Goal: Contribute content

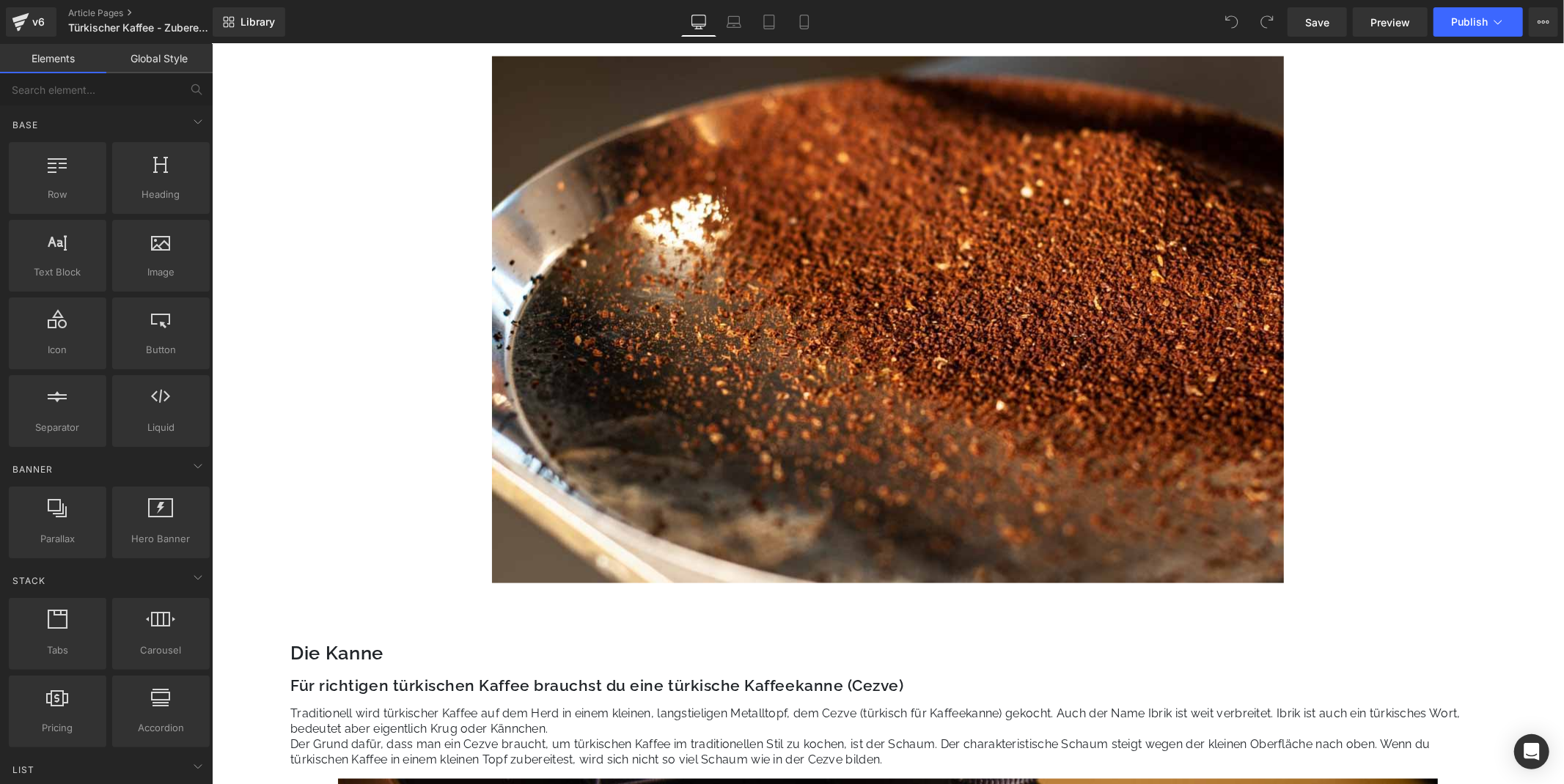
scroll to position [1058, 0]
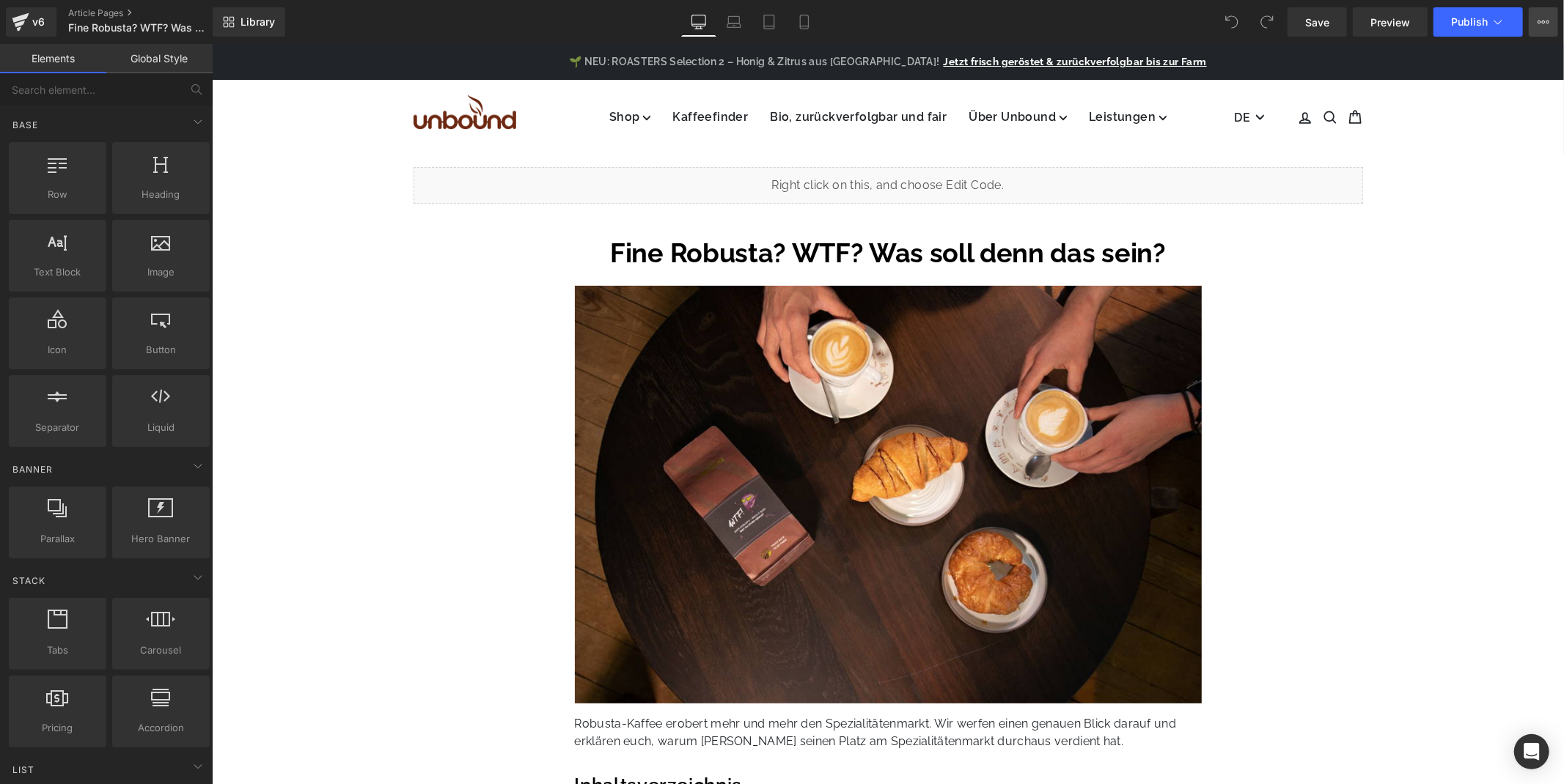
click at [1534, 28] on button "View Live Page View with current Template Save Template to Library Schedule Pub…" at bounding box center [1543, 22] width 30 height 30
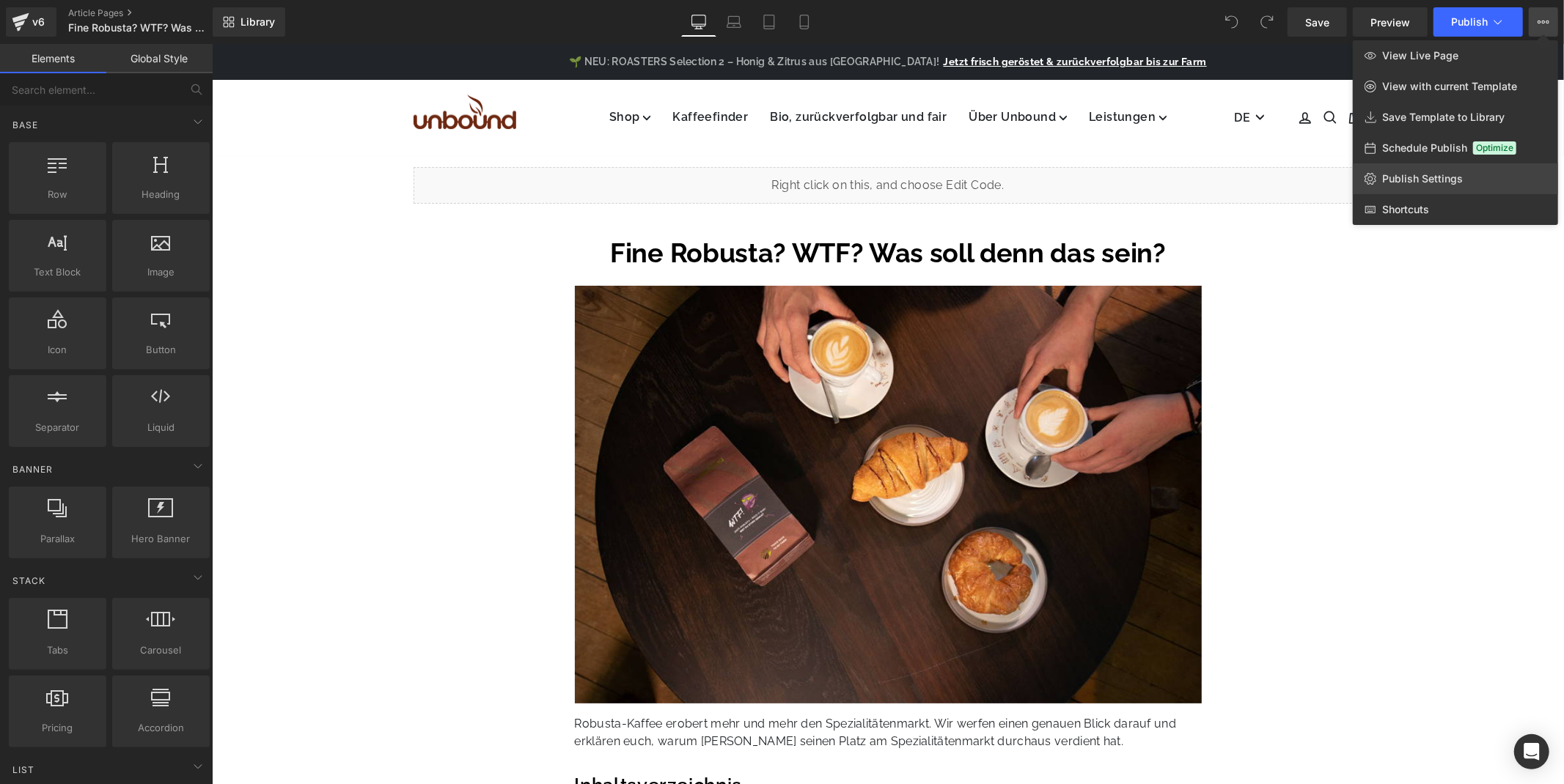
click at [1428, 177] on span "Publish Settings" at bounding box center [1423, 178] width 81 height 13
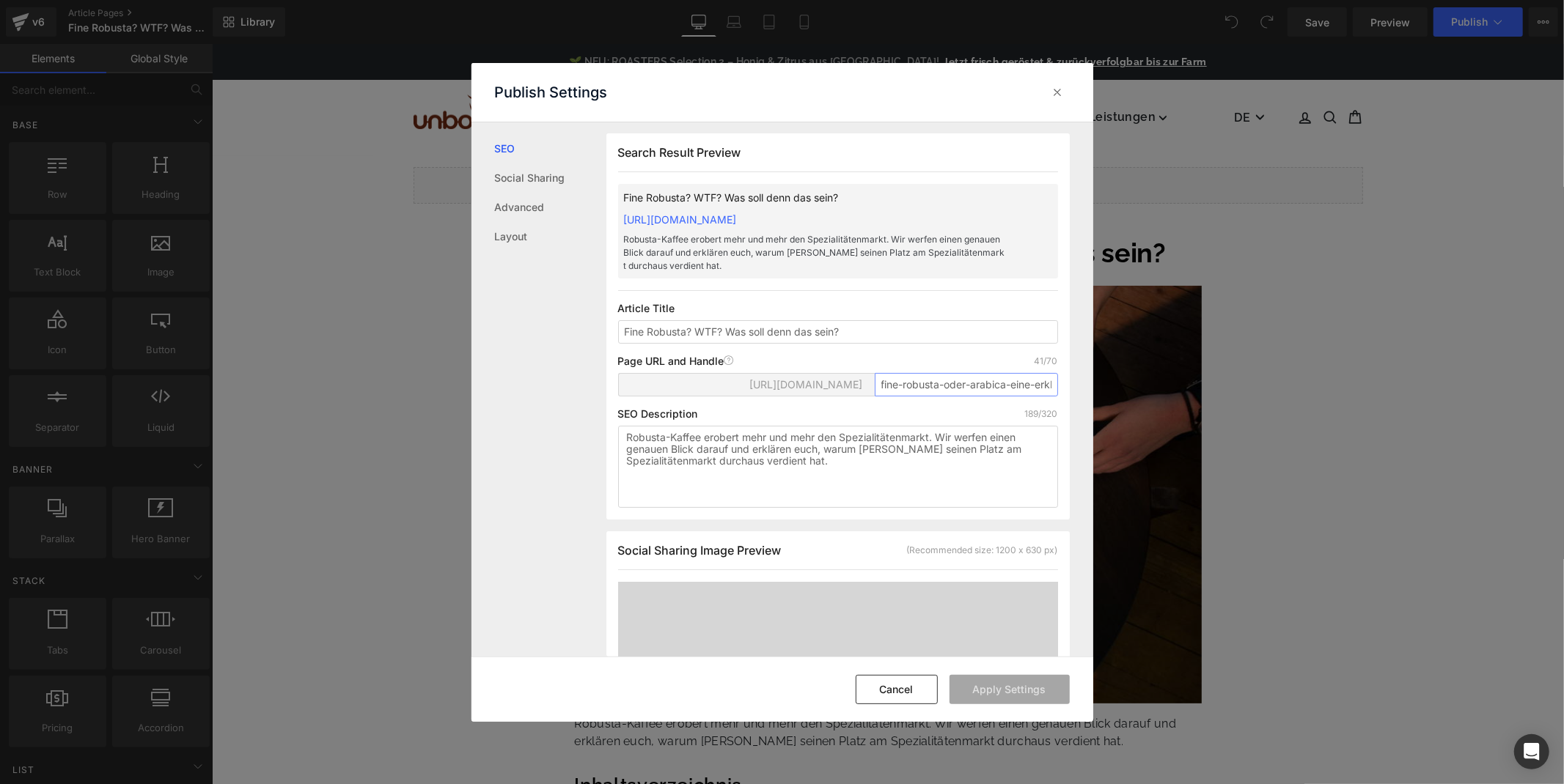
scroll to position [0, 41]
drag, startPoint x: 946, startPoint y: 401, endPoint x: 964, endPoint y: 393, distance: 19.7
click at [964, 393] on input "fine-robusta-oder-arabica-eine-erklaerung" at bounding box center [967, 385] width 183 height 24
click at [962, 397] on input "fine-robusta-oder-arabica-eine-erklaerung" at bounding box center [967, 385] width 183 height 24
drag, startPoint x: 952, startPoint y: 397, endPoint x: 1057, endPoint y: 397, distance: 105.0
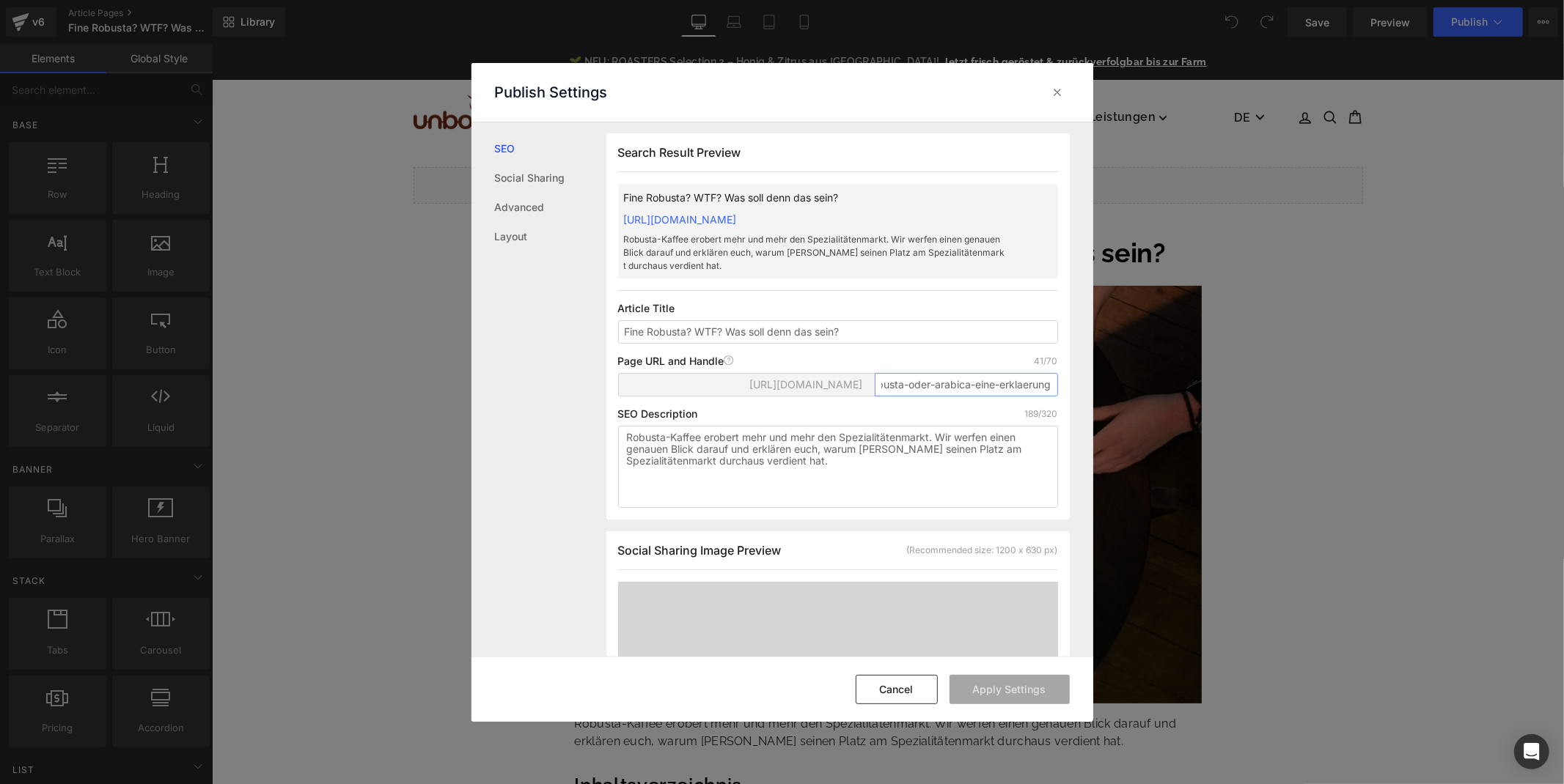
click at [1057, 397] on div "Search Result Preview Fine Robusta? WTF? Was soll denn das sein? https://unboun…" at bounding box center [838, 326] width 463 height 386
click at [0, 0] on div "Page URL and Handle Page URL Address 41/70 https://unbound-coffee-roasters.mysh…" at bounding box center [0, 0] width 0 height 0
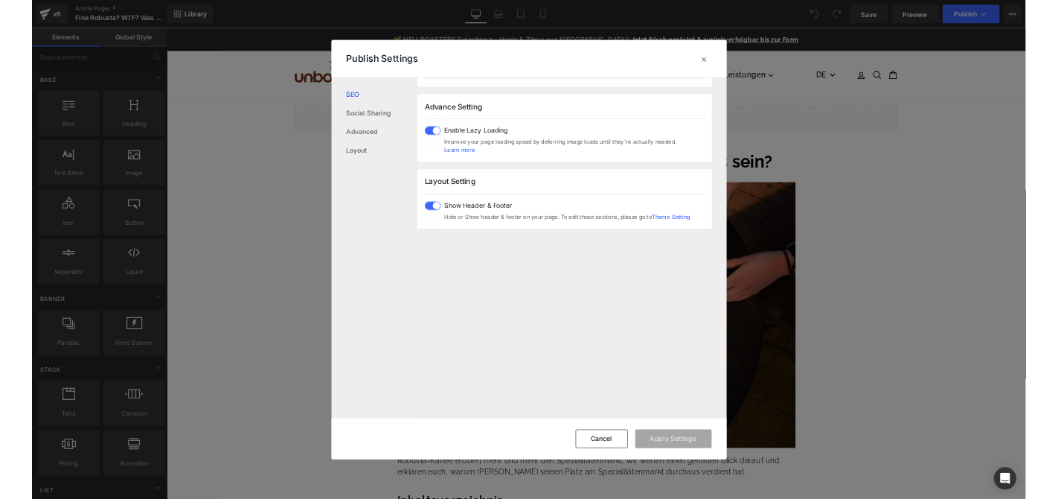
scroll to position [910, 0]
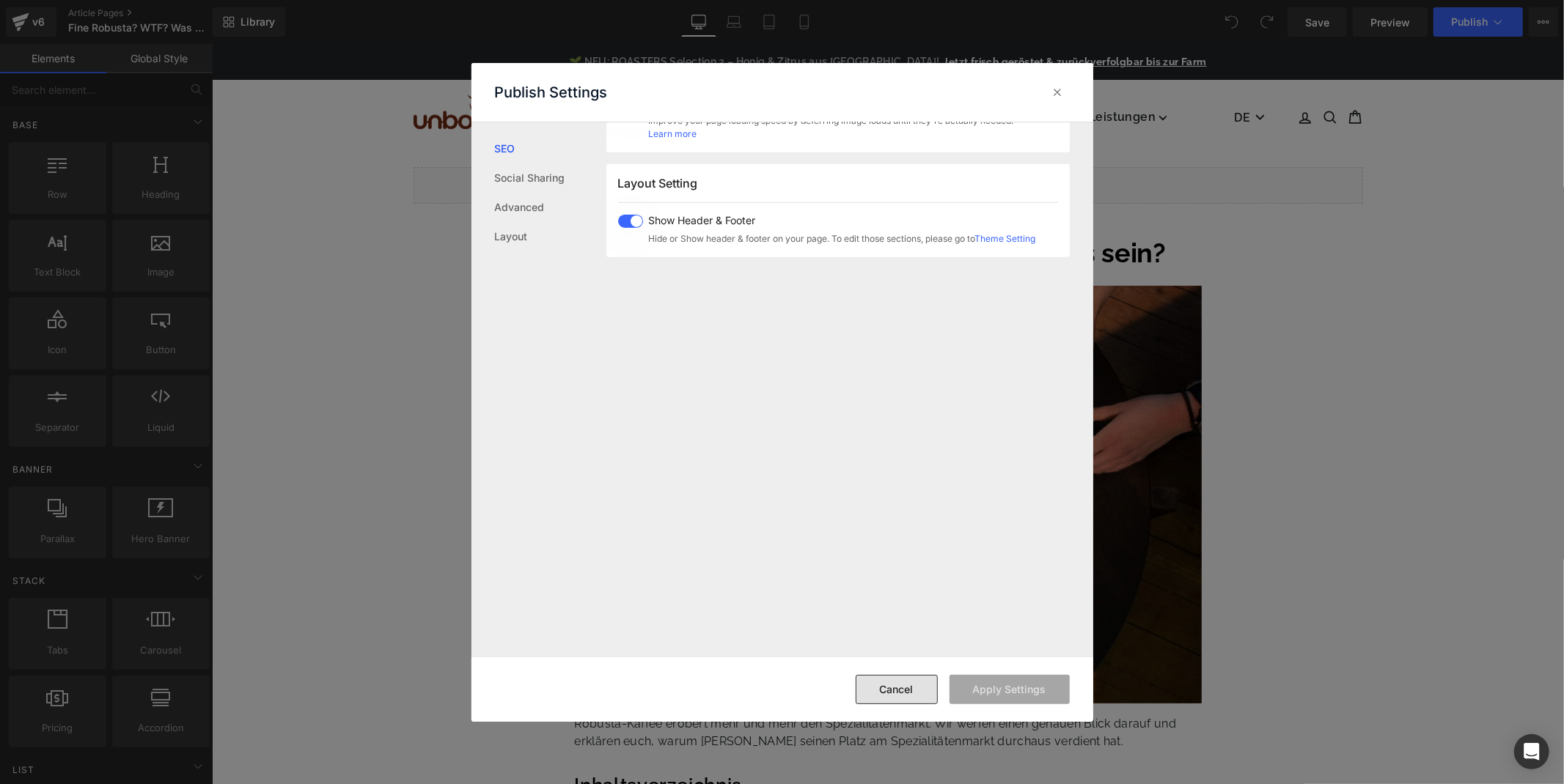
click at [891, 686] on button "Cancel" at bounding box center [896, 689] width 82 height 30
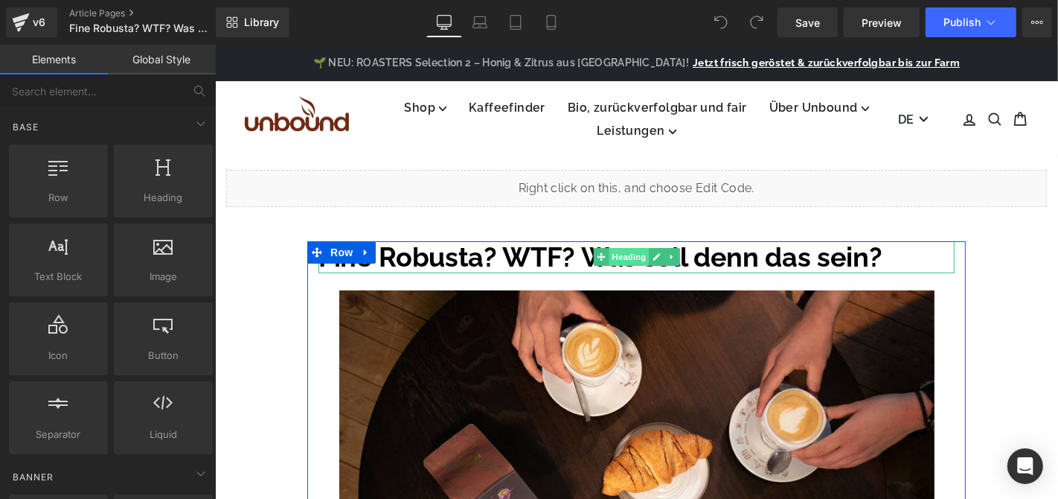
click at [618, 251] on span "Heading" at bounding box center [628, 256] width 40 height 18
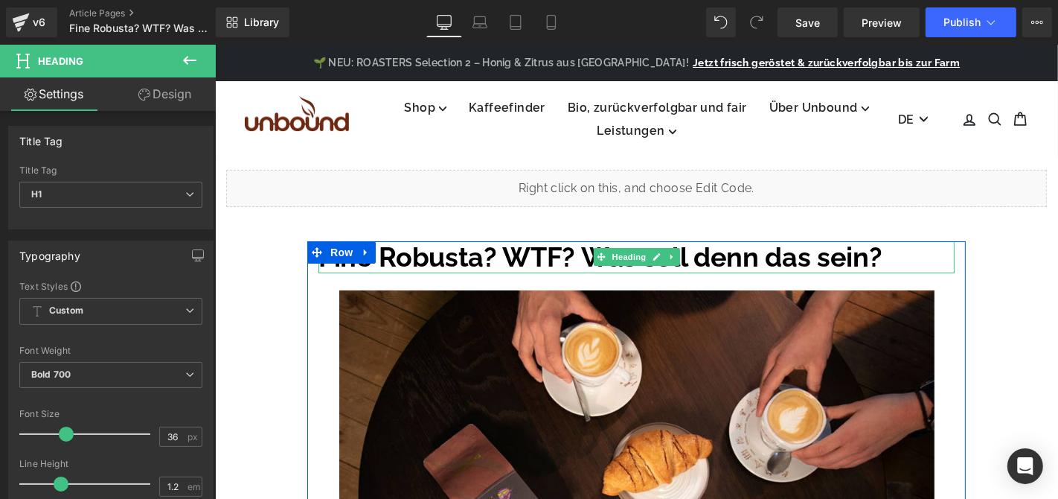
click at [472, 249] on h1 "Fine Robusta? WTF? Was soll denn das sein?" at bounding box center [636, 256] width 636 height 32
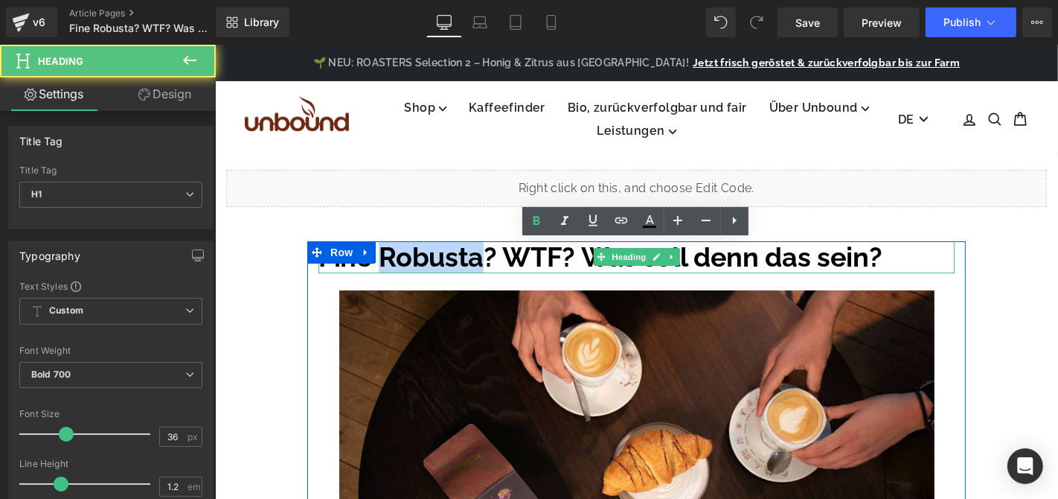
click at [472, 249] on h1 "Fine Robusta? WTF? Was soll denn das sein?" at bounding box center [636, 256] width 636 height 32
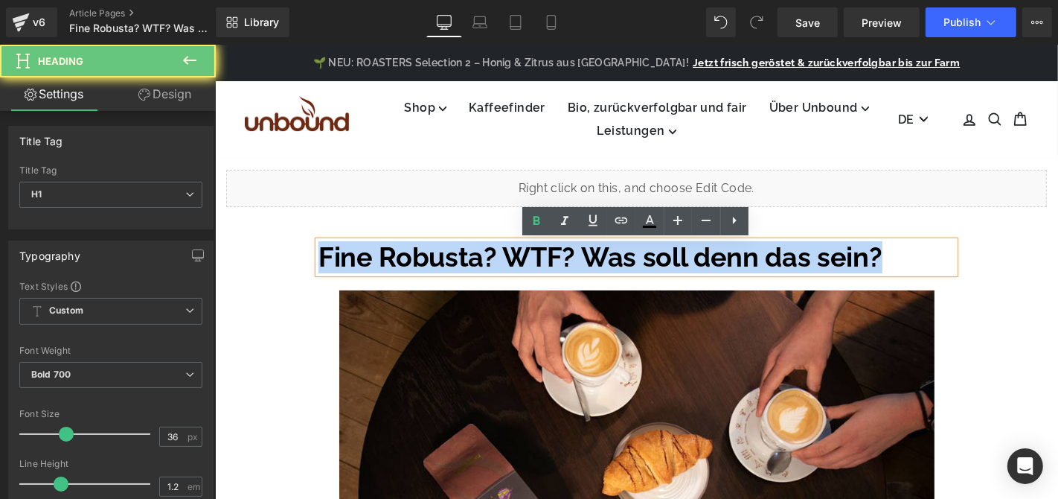
click at [472, 249] on h1 "Fine Robusta? WTF? Was soll denn das sein?" at bounding box center [636, 256] width 636 height 32
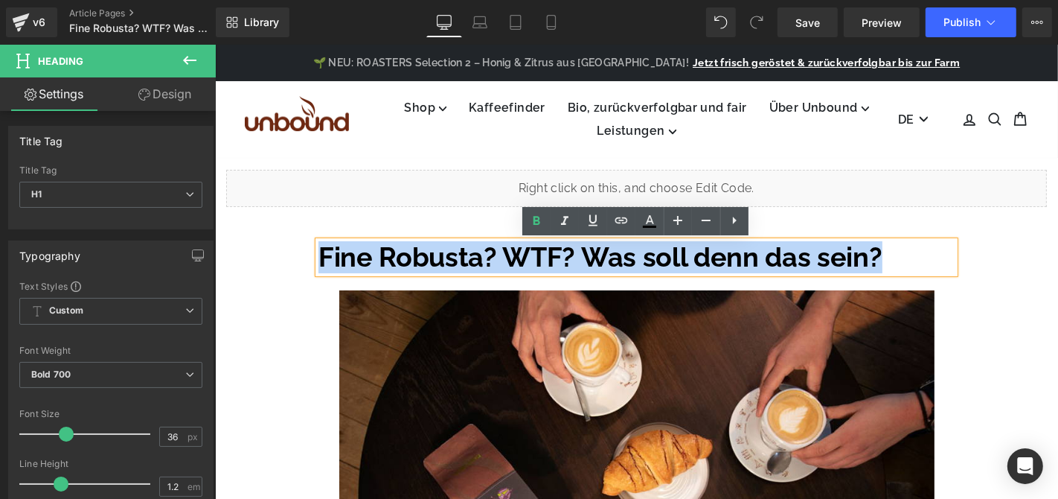
copy h1 "Fine Robusta? WTF? Was soll denn das sein?"
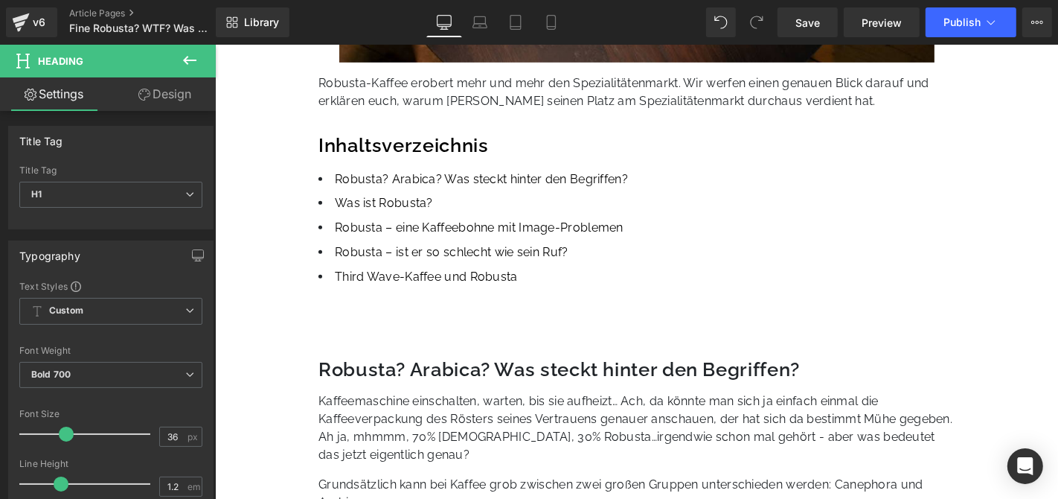
scroll to position [330, 0]
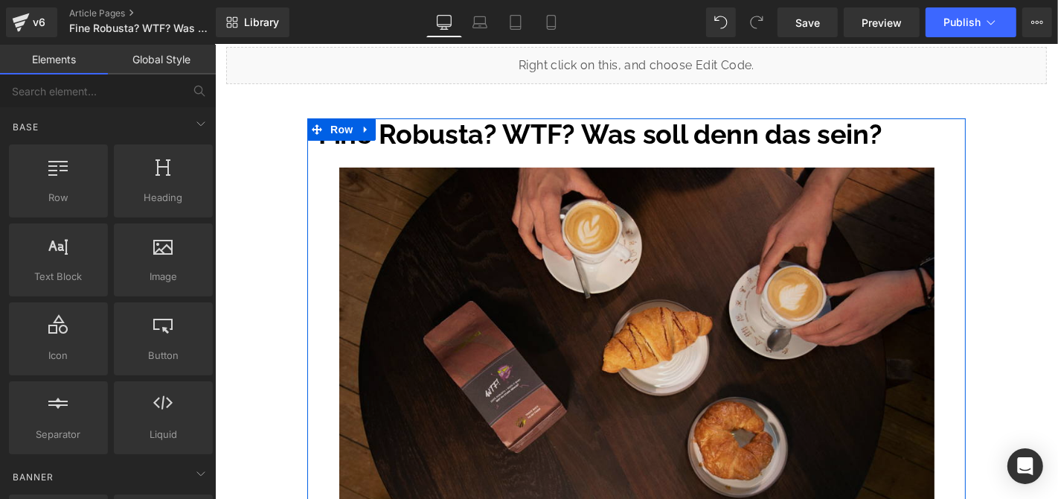
scroll to position [248, 0]
